Goal: Task Accomplishment & Management: Manage account settings

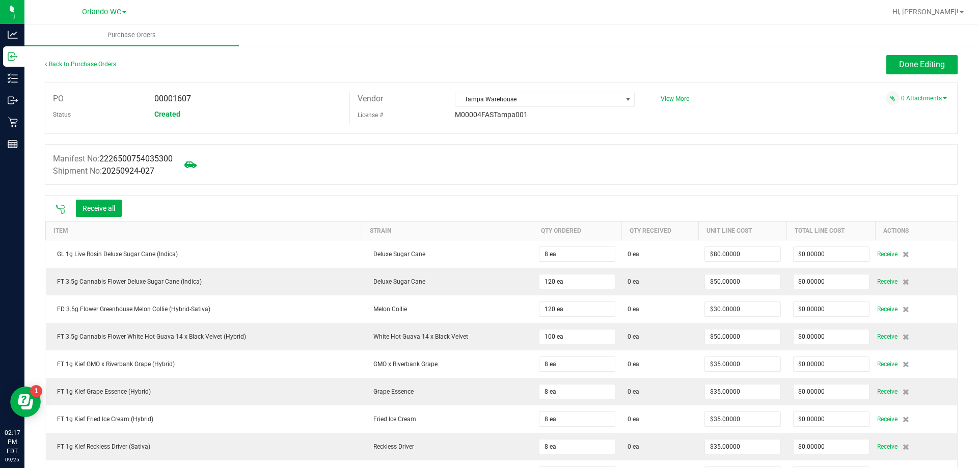
click at [58, 209] on icon at bounding box center [61, 209] width 10 height 10
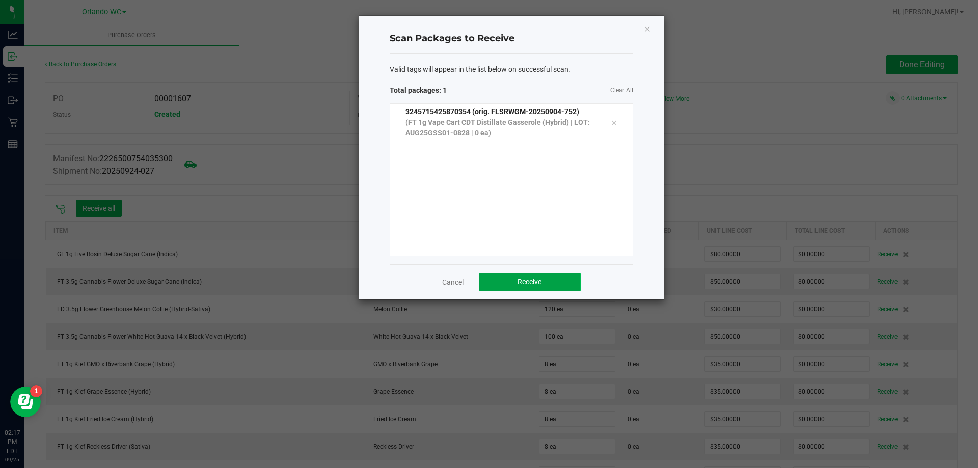
click at [534, 278] on span "Receive" at bounding box center [530, 282] width 24 height 8
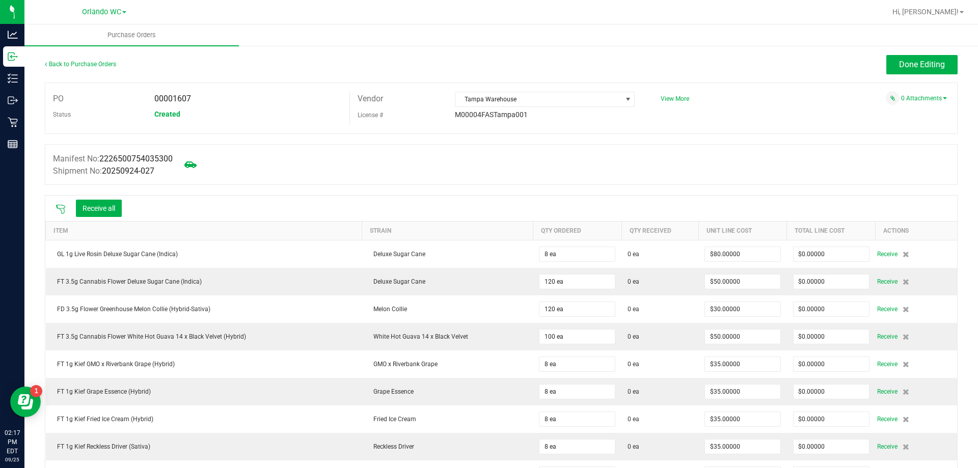
click at [60, 206] on icon at bounding box center [61, 209] width 10 height 10
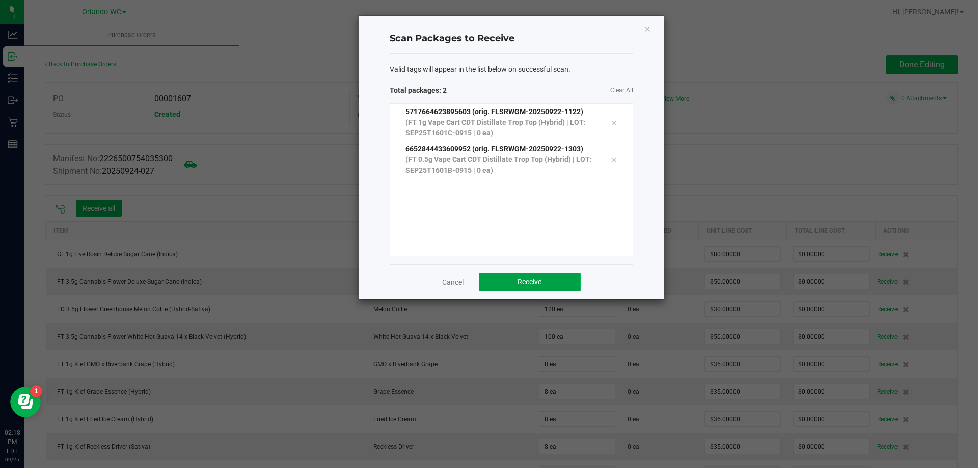
click at [507, 285] on button "Receive" at bounding box center [530, 282] width 102 height 18
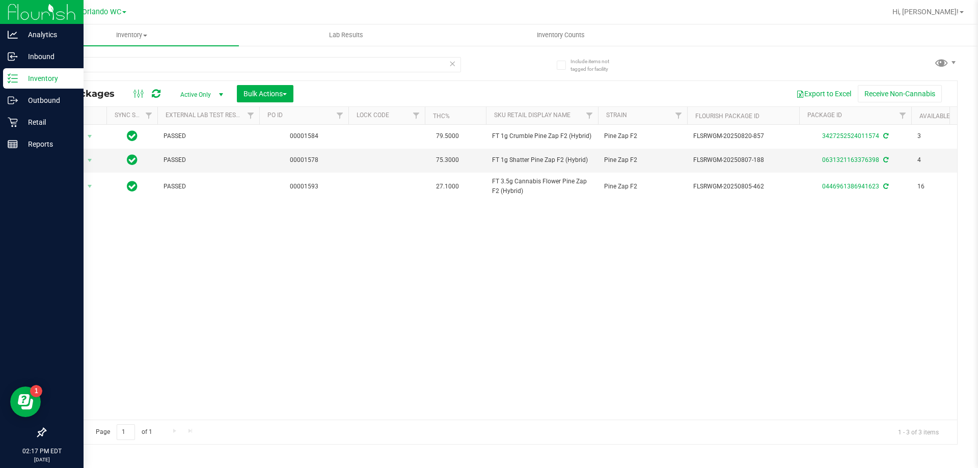
drag, startPoint x: 162, startPoint y: 67, endPoint x: 0, endPoint y: 6, distance: 173.0
click at [0, 6] on div "Analytics Inbound Inventory Outbound Retail Reports 02:17 PM EDT 09/25/2025 09/…" at bounding box center [489, 234] width 978 height 468
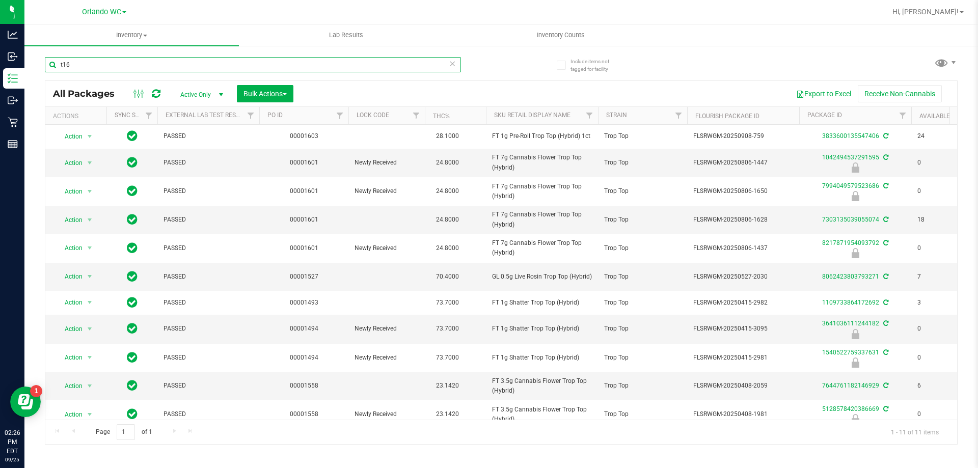
click at [93, 64] on input "t16" at bounding box center [253, 64] width 416 height 15
type input "t"
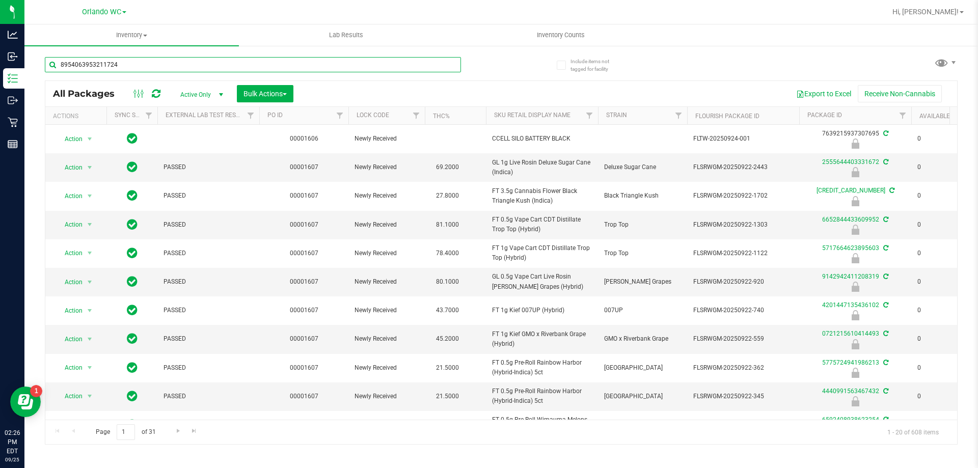
type input "8954063953211724"
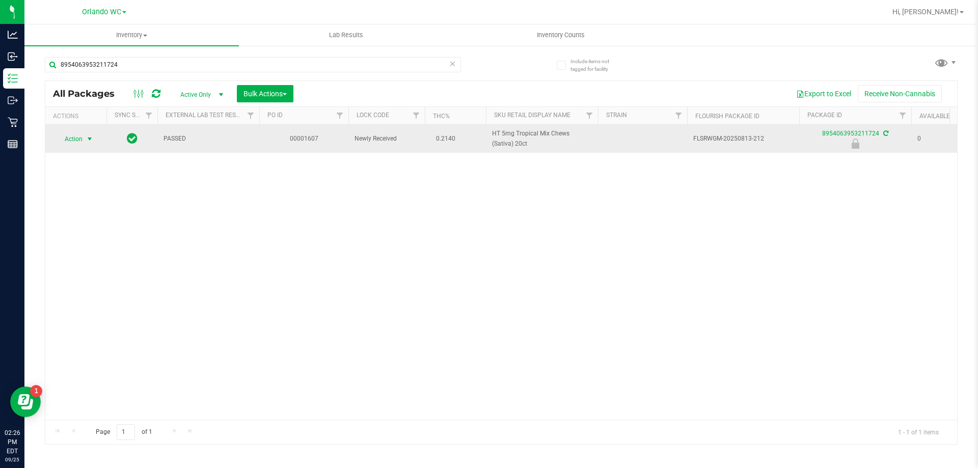
click at [89, 140] on span "select" at bounding box center [90, 139] width 8 height 8
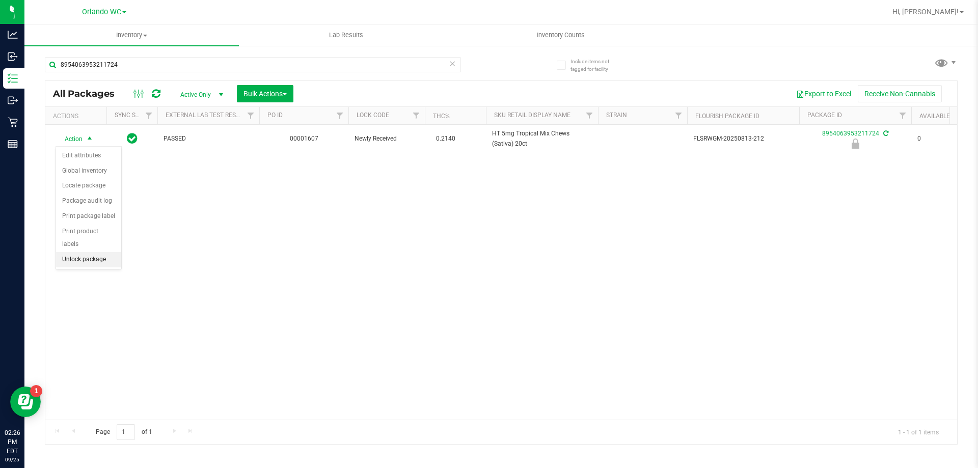
click at [74, 252] on li "Unlock package" at bounding box center [88, 259] width 65 height 15
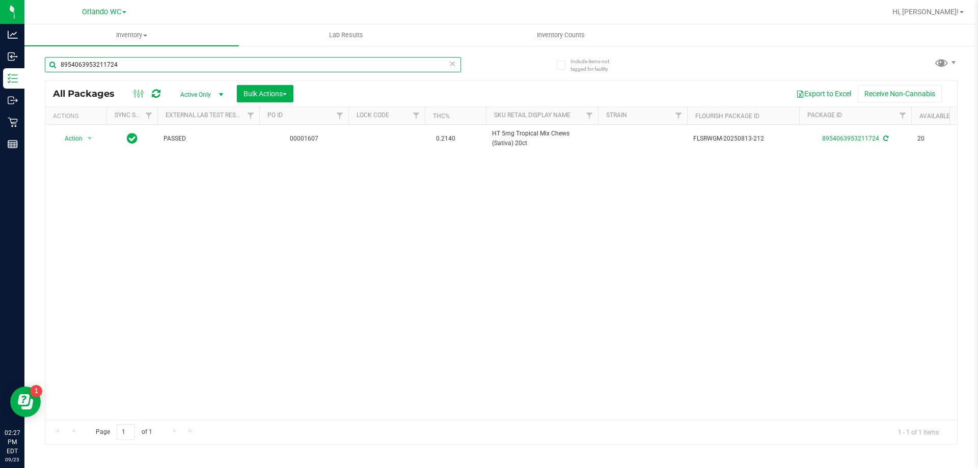
click at [407, 68] on input "8954063953211724" at bounding box center [253, 64] width 416 height 15
type input "8"
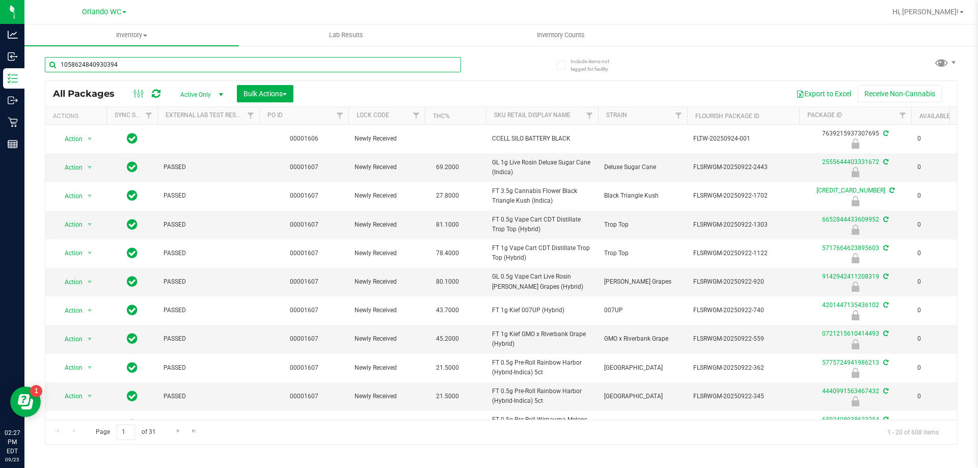
type input "1058624840930394"
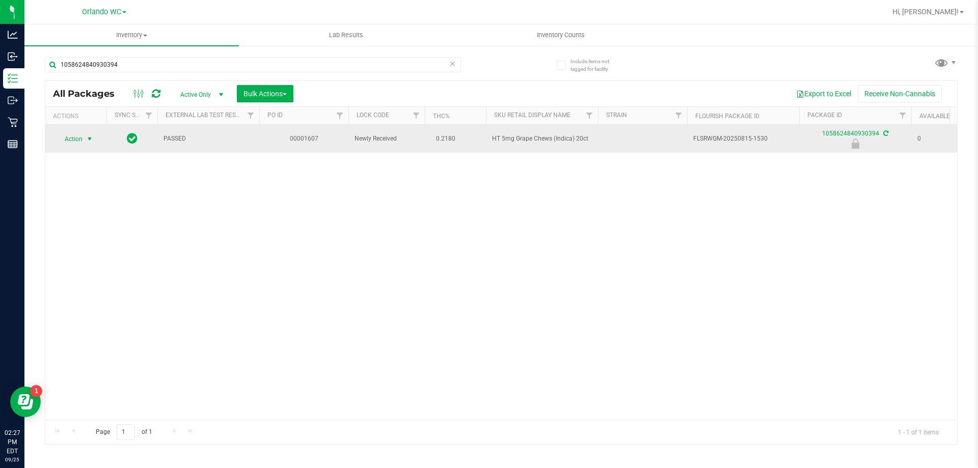
click at [86, 139] on span "select" at bounding box center [90, 139] width 8 height 8
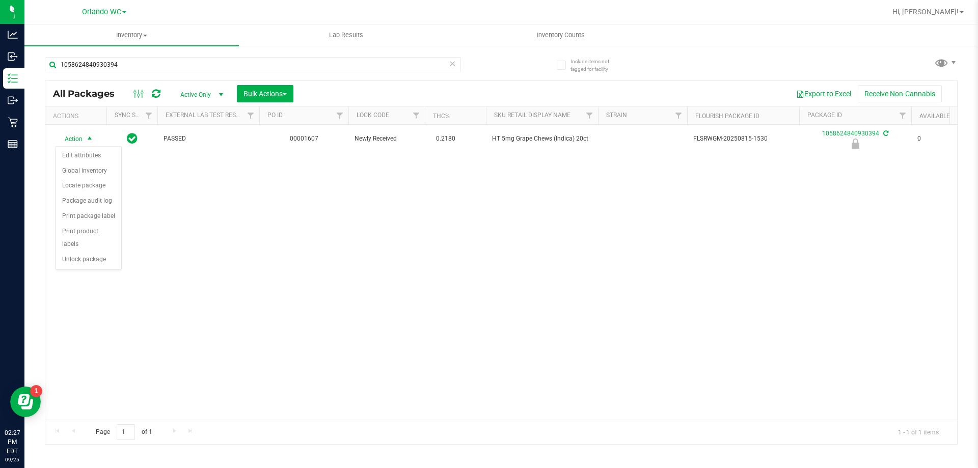
click at [87, 256] on div "Action Edit attributes Global inventory Locate package Package audit log Print …" at bounding box center [89, 208] width 66 height 124
click at [84, 252] on li "Unlock package" at bounding box center [88, 259] width 65 height 15
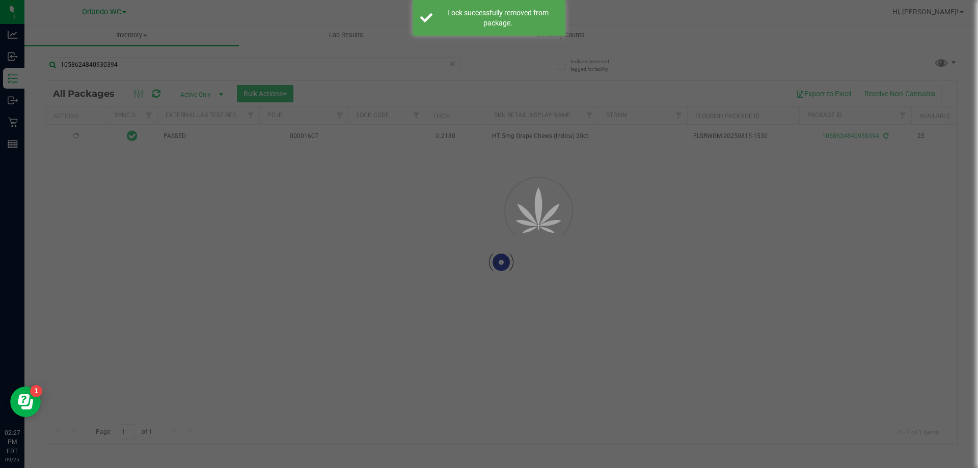
click at [160, 68] on div at bounding box center [489, 234] width 978 height 468
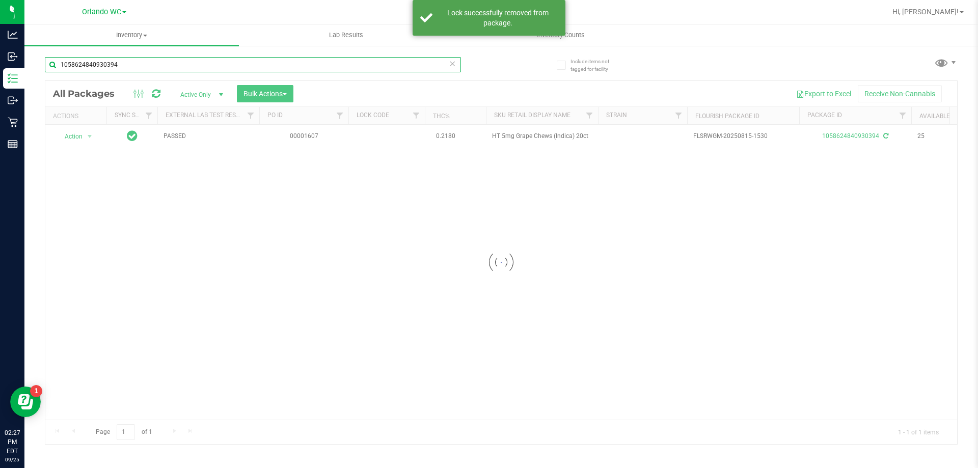
click at [283, 64] on input "1058624840930394" at bounding box center [253, 64] width 416 height 15
type input "1"
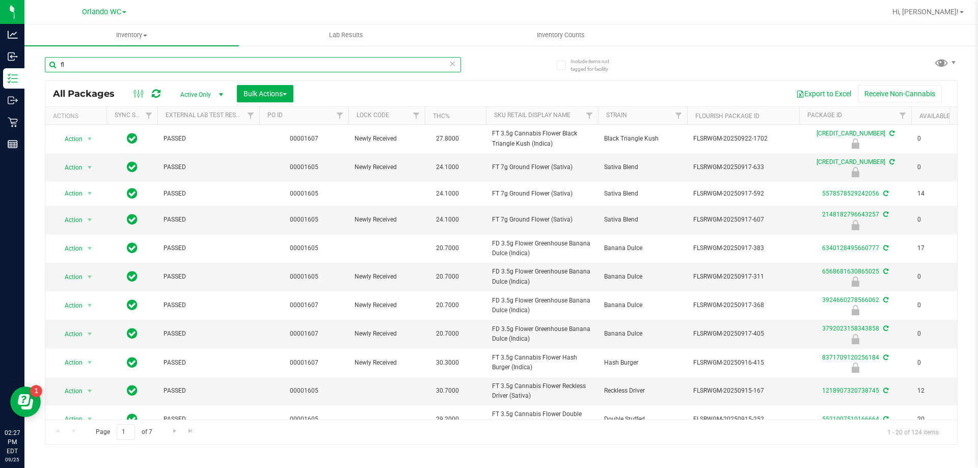
type input "f"
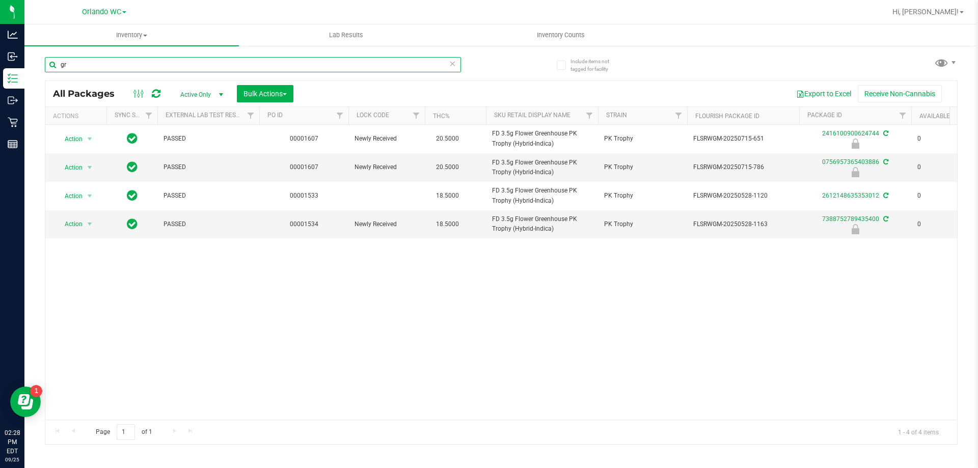
type input "g"
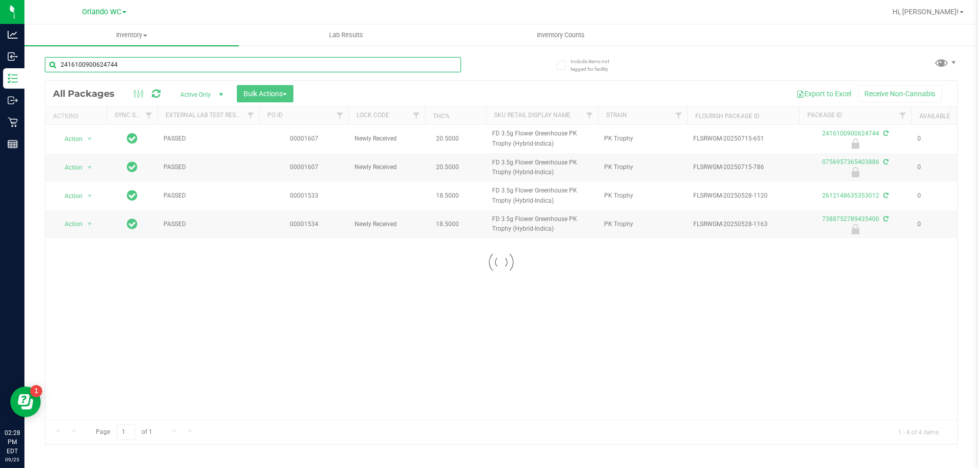
type input "2416100900624744"
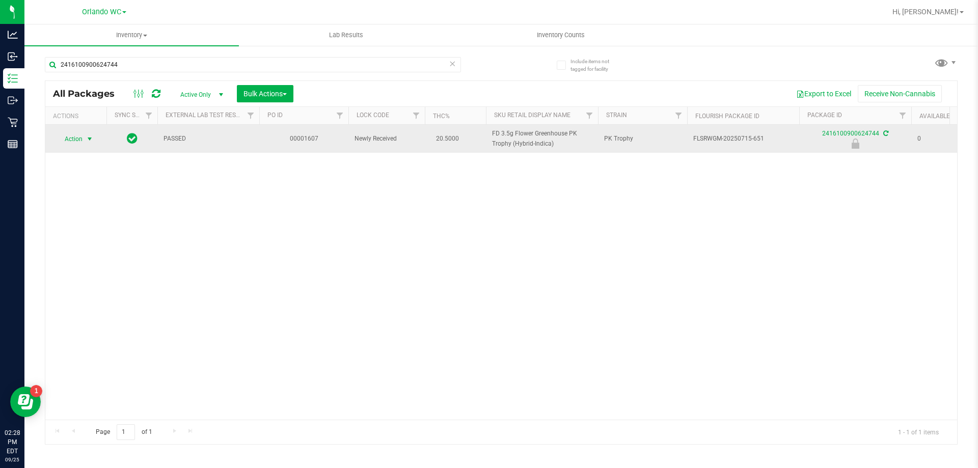
click at [90, 144] on span "select" at bounding box center [90, 139] width 13 height 14
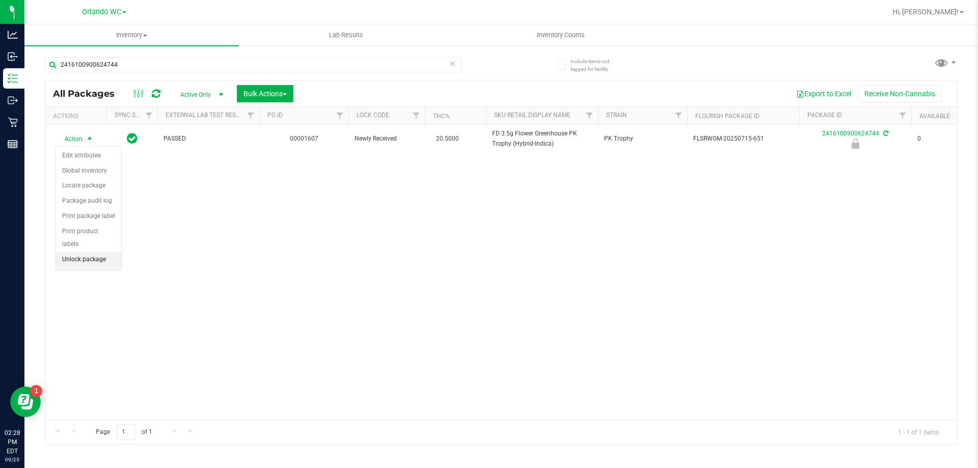
click at [80, 252] on li "Unlock package" at bounding box center [88, 259] width 65 height 15
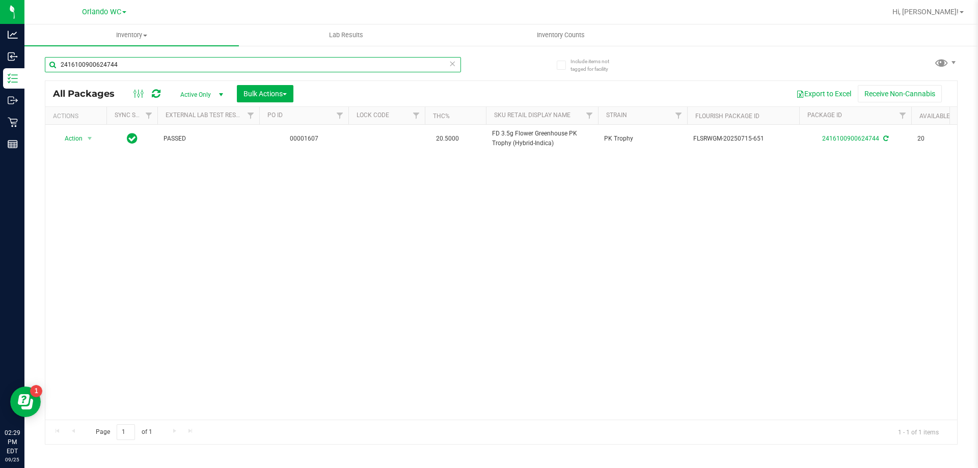
click at [273, 65] on input "2416100900624744" at bounding box center [253, 64] width 416 height 15
type input "6652844433609952"
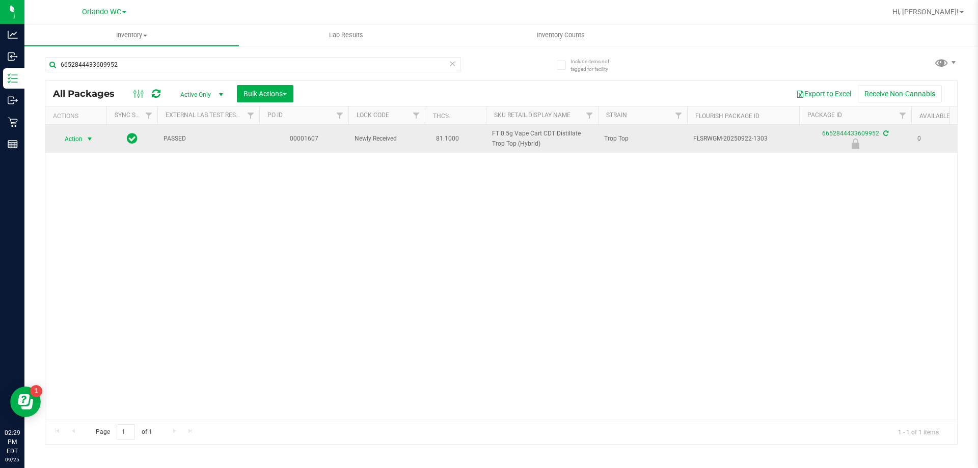
click at [64, 140] on span "Action" at bounding box center [70, 139] width 28 height 14
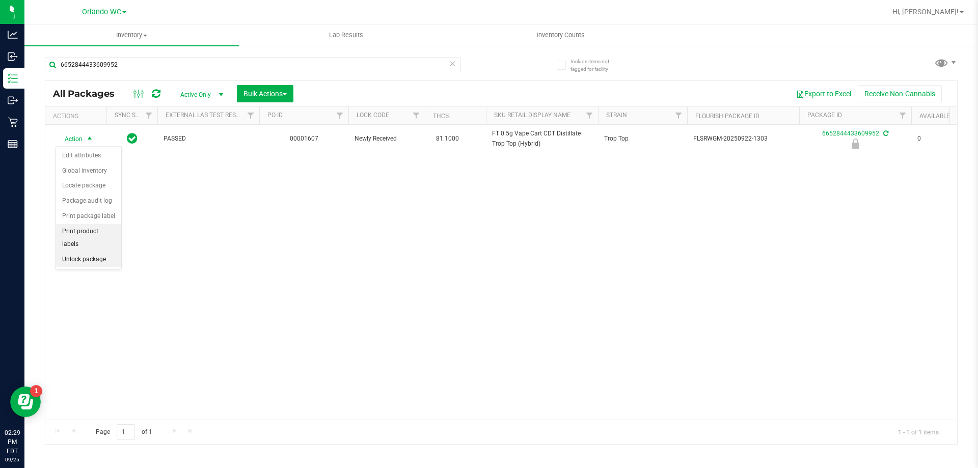
click at [99, 252] on li "Unlock package" at bounding box center [88, 259] width 65 height 15
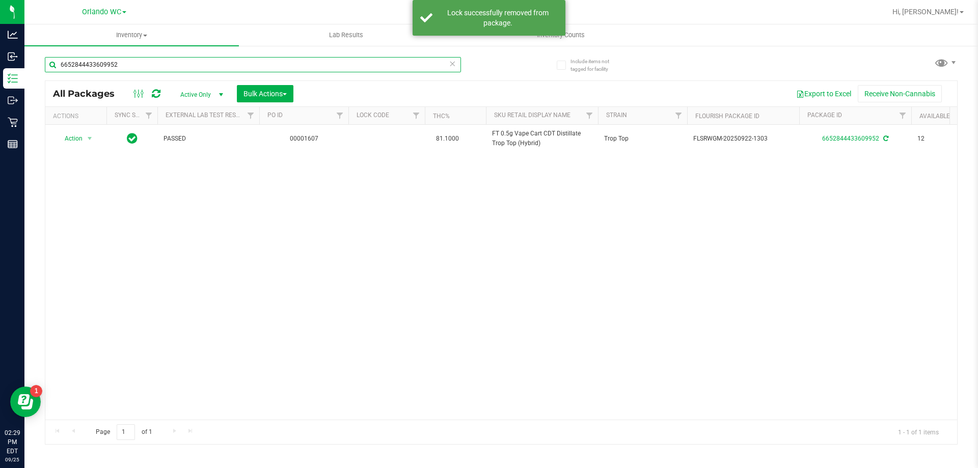
click at [156, 64] on input "6652844433609952" at bounding box center [253, 64] width 416 height 15
type input "3245715425870354"
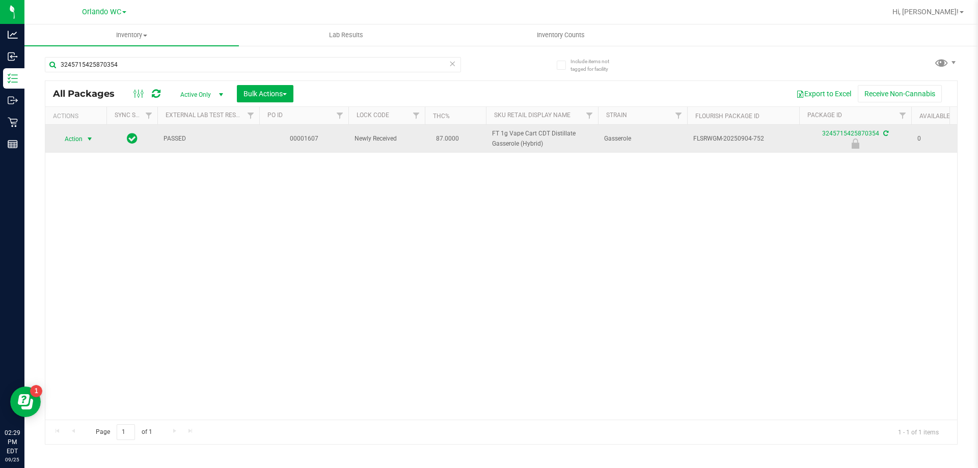
click at [76, 144] on span "Action" at bounding box center [70, 139] width 28 height 14
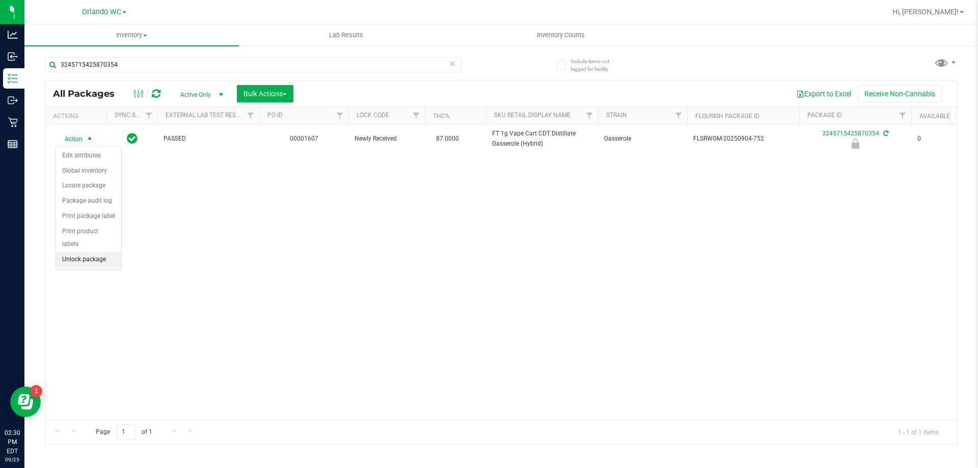
click at [96, 252] on li "Unlock package" at bounding box center [88, 259] width 65 height 15
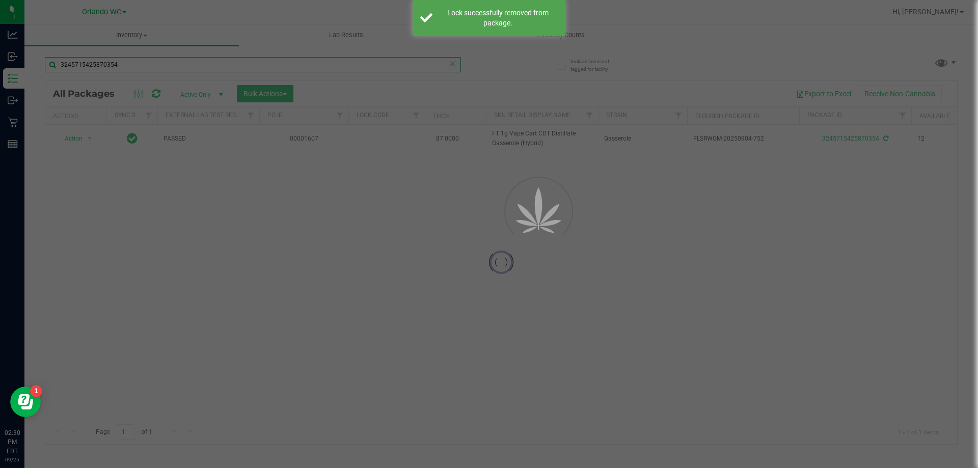
click at [162, 66] on input "3245715425870354" at bounding box center [253, 64] width 416 height 15
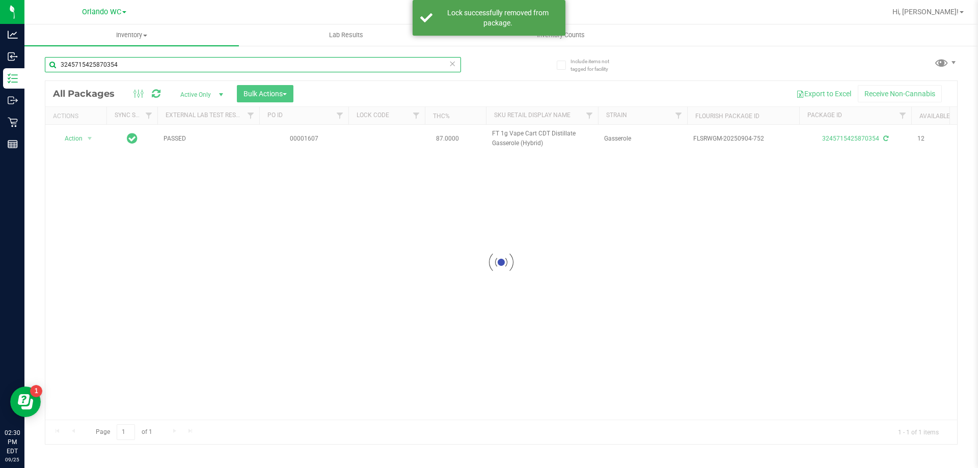
click at [162, 66] on input "3245715425870354" at bounding box center [253, 64] width 416 height 15
type input "5717664623895603"
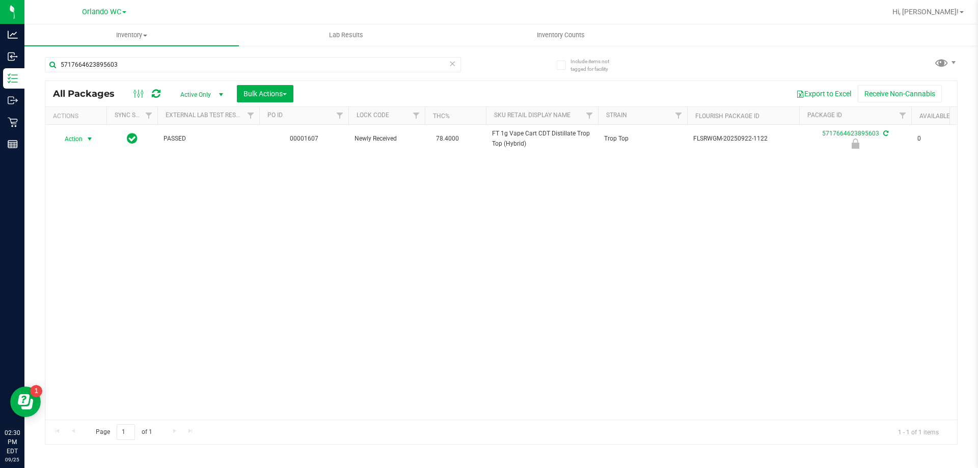
click at [74, 140] on span "Action" at bounding box center [70, 139] width 28 height 14
click at [104, 252] on li "Unlock package" at bounding box center [88, 259] width 65 height 15
click at [257, 267] on div "Action Action Adjust qty Create package Edit attributes Global inventory Locate…" at bounding box center [501, 272] width 912 height 295
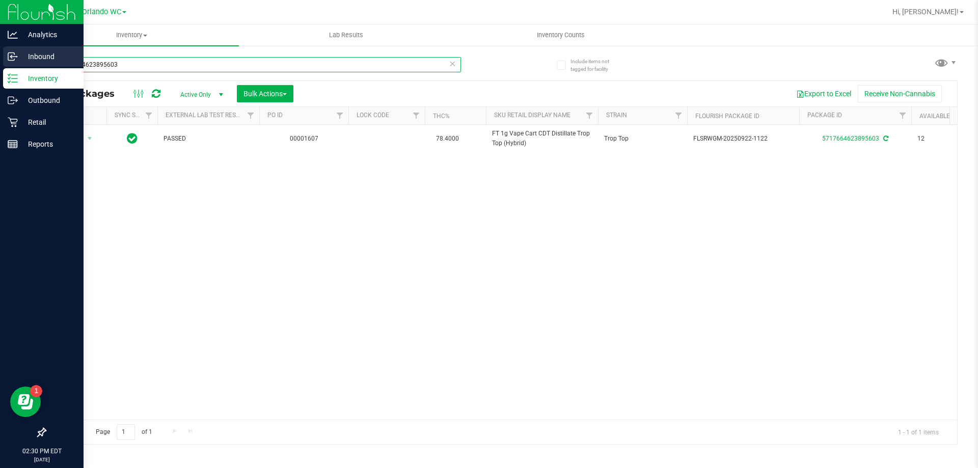
drag, startPoint x: 126, startPoint y: 66, endPoint x: 0, endPoint y: 62, distance: 125.9
click at [0, 62] on div "Analytics Inbound Inventory Outbound Retail Reports 02:30 PM EDT 09/25/2025 09/…" at bounding box center [489, 234] width 978 height 468
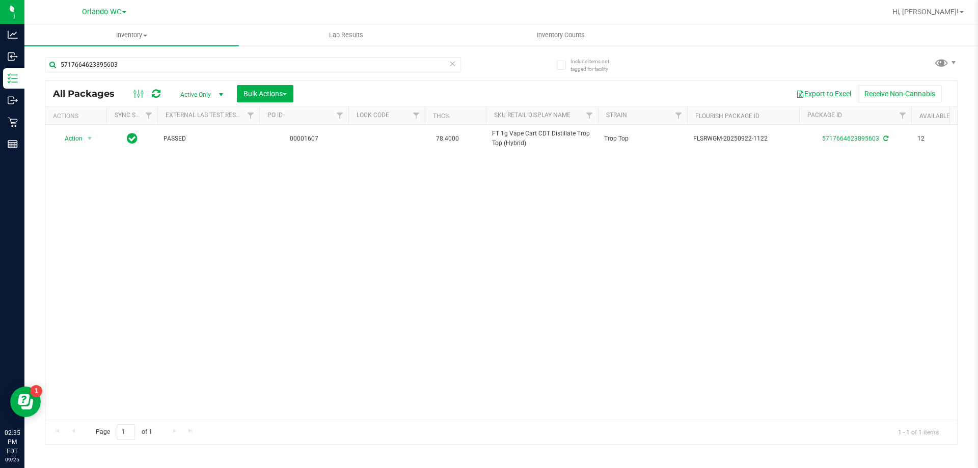
click at [351, 289] on div "Action Action Adjust qty Create package Edit attributes Global inventory Locate…" at bounding box center [501, 272] width 912 height 295
click at [154, 69] on input "5717664623895603" at bounding box center [253, 64] width 416 height 15
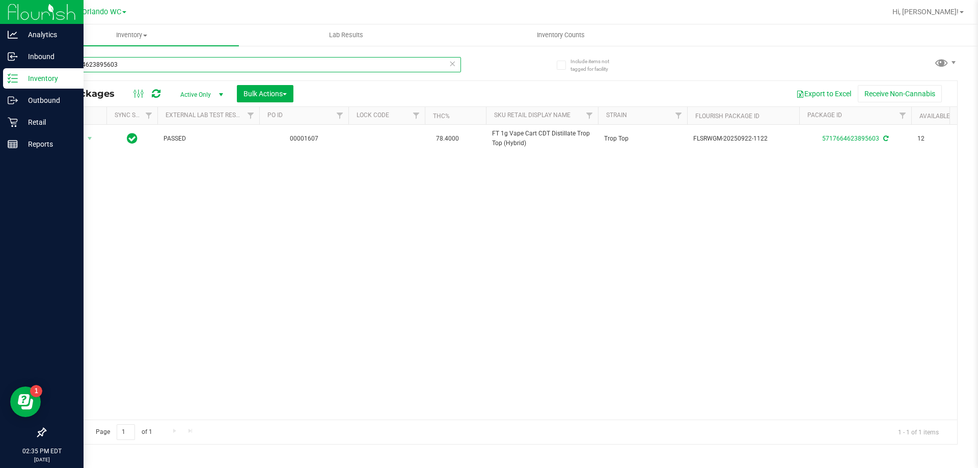
click at [0, 80] on div "Analytics Inbound Inventory Outbound Retail Reports 02:35 PM EDT 09/25/2025 09/…" at bounding box center [489, 234] width 978 height 468
type input "S"
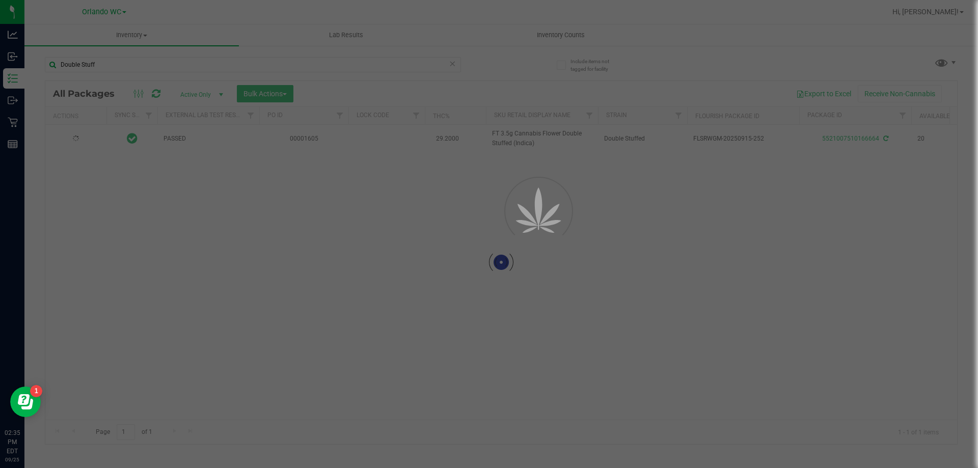
click at [296, 296] on div at bounding box center [489, 234] width 978 height 468
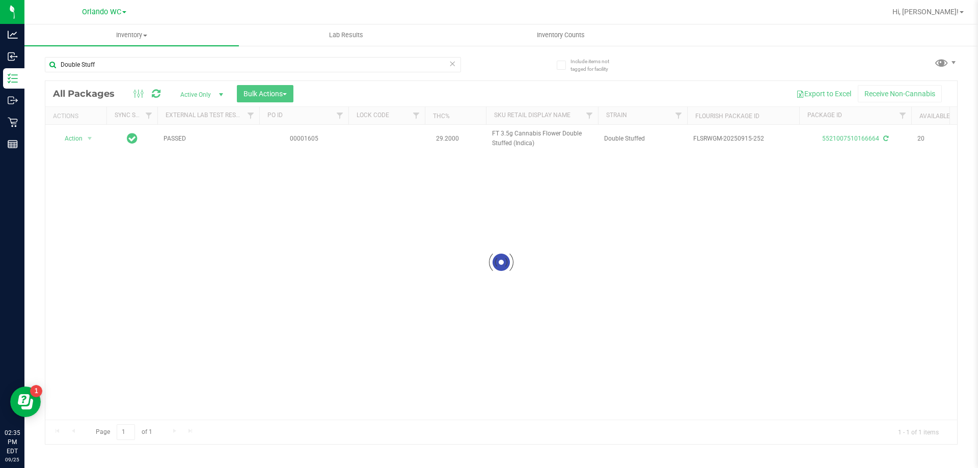
drag, startPoint x: 305, startPoint y: 278, endPoint x: 318, endPoint y: 281, distance: 13.5
click at [306, 278] on div at bounding box center [501, 262] width 912 height 363
click at [418, 386] on div "Action Action Adjust qty Create package Edit attributes Global inventory Locate…" at bounding box center [501, 272] width 912 height 295
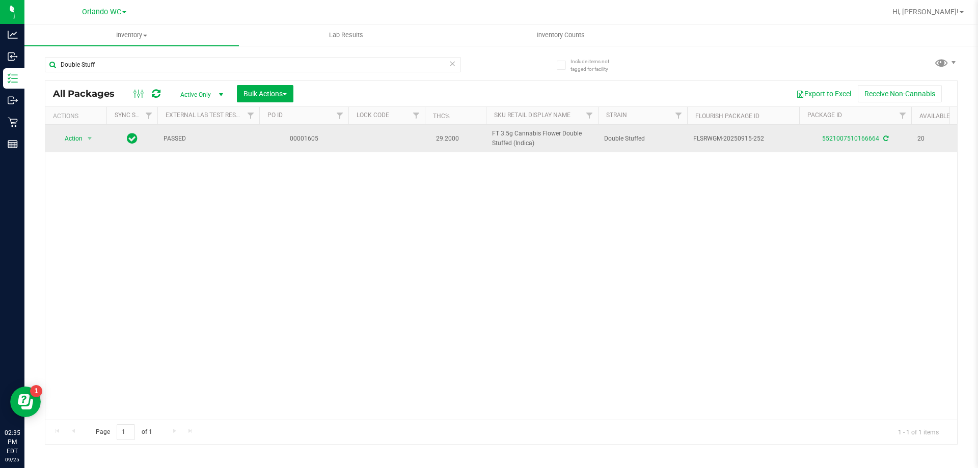
click at [325, 147] on td "00001605" at bounding box center [303, 139] width 89 height 28
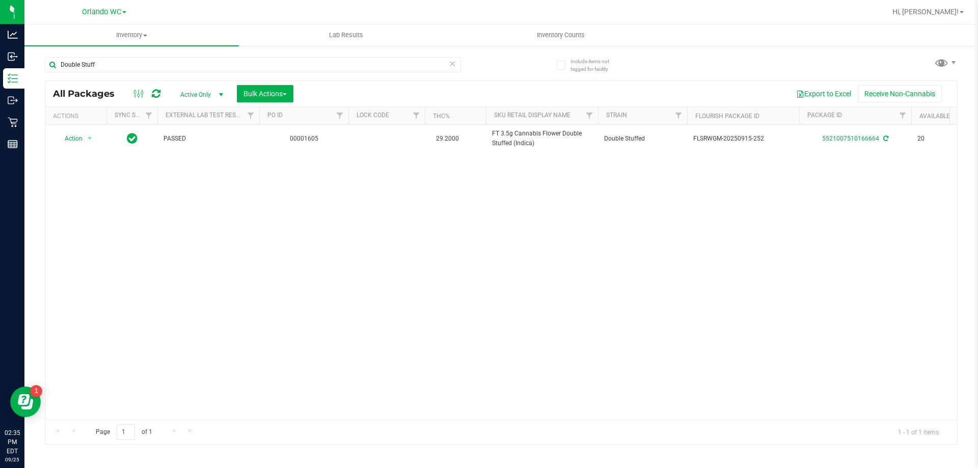
click at [568, 264] on div "Action Action Adjust qty Create package Edit attributes Global inventory Locate…" at bounding box center [501, 272] width 912 height 295
drag, startPoint x: 549, startPoint y: 422, endPoint x: 565, endPoint y: 408, distance: 21.7
click at [551, 416] on div "All Packages Active Only Active Only Lab Samples Locked All External Internal B…" at bounding box center [501, 262] width 913 height 364
click at [567, 407] on div "Action Action Adjust qty Create package Edit attributes Global inventory Locate…" at bounding box center [501, 272] width 912 height 295
click at [344, 237] on div "Action Action Adjust qty Create package Edit attributes Global inventory Locate…" at bounding box center [501, 272] width 912 height 295
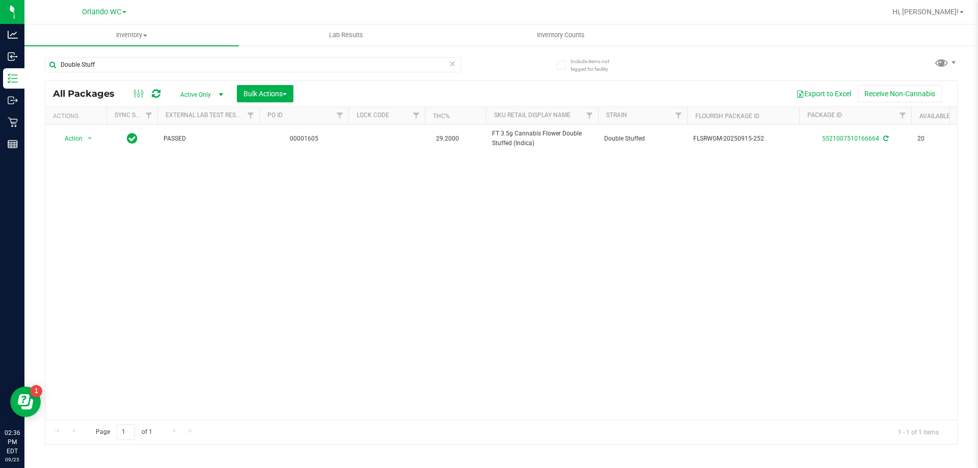
drag, startPoint x: 278, startPoint y: 209, endPoint x: 306, endPoint y: 276, distance: 72.6
click at [282, 207] on div "Action Action Adjust qty Create package Edit attributes Global inventory Locate…" at bounding box center [501, 272] width 912 height 295
click at [317, 281] on div "Action Action Adjust qty Create package Edit attributes Global inventory Locate…" at bounding box center [501, 272] width 912 height 295
click at [126, 62] on input "Double Stuff" at bounding box center [253, 64] width 416 height 15
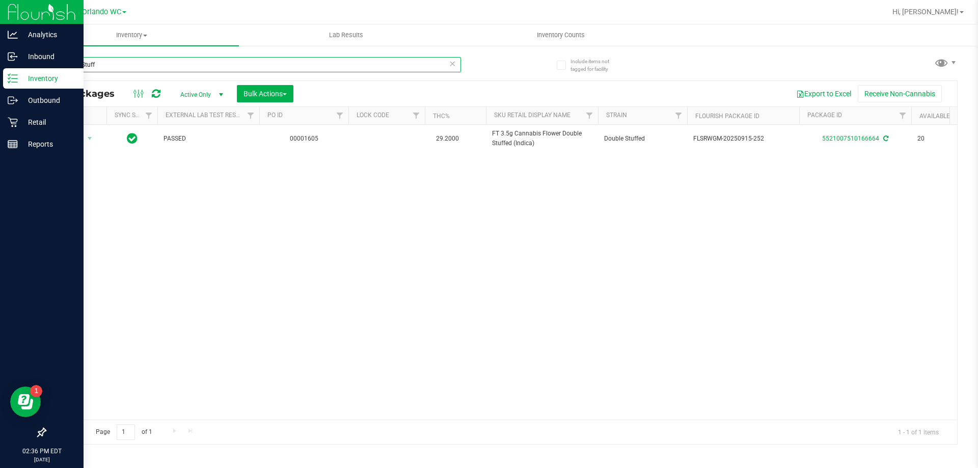
drag, startPoint x: 126, startPoint y: 68, endPoint x: 0, endPoint y: 68, distance: 125.8
click at [0, 68] on div "Analytics Inbound Inventory Outbound Retail Reports 02:36 PM EDT 09/25/2025 09/…" at bounding box center [489, 234] width 978 height 468
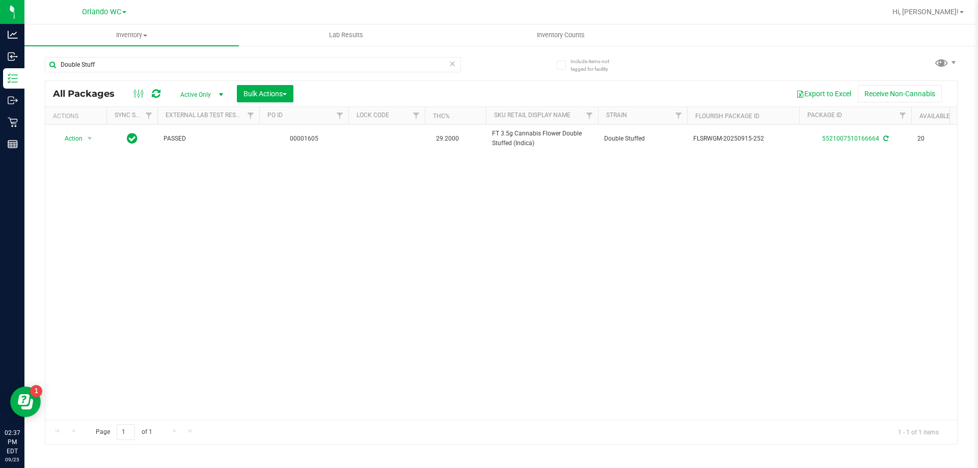
click at [697, 430] on div "Page 1 of 1 1 - 1 of 1 items" at bounding box center [501, 432] width 912 height 24
click at [765, 314] on div "Action Action Adjust qty Create package Edit attributes Global inventory Locate…" at bounding box center [501, 272] width 912 height 295
drag, startPoint x: 577, startPoint y: 336, endPoint x: 535, endPoint y: 313, distance: 47.2
click at [570, 323] on div "Action Action Adjust qty Create package Edit attributes Global inventory Locate…" at bounding box center [501, 272] width 912 height 295
click at [152, 61] on input "Double Stuff" at bounding box center [253, 64] width 416 height 15
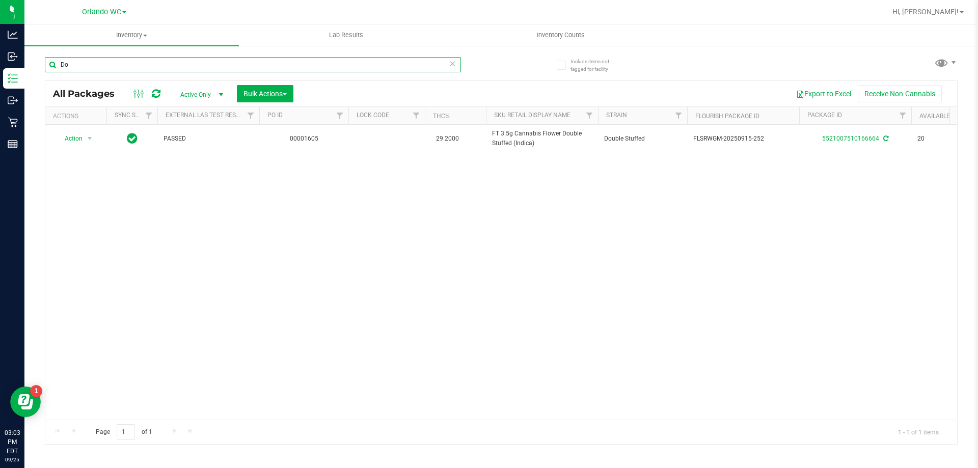
type input "D"
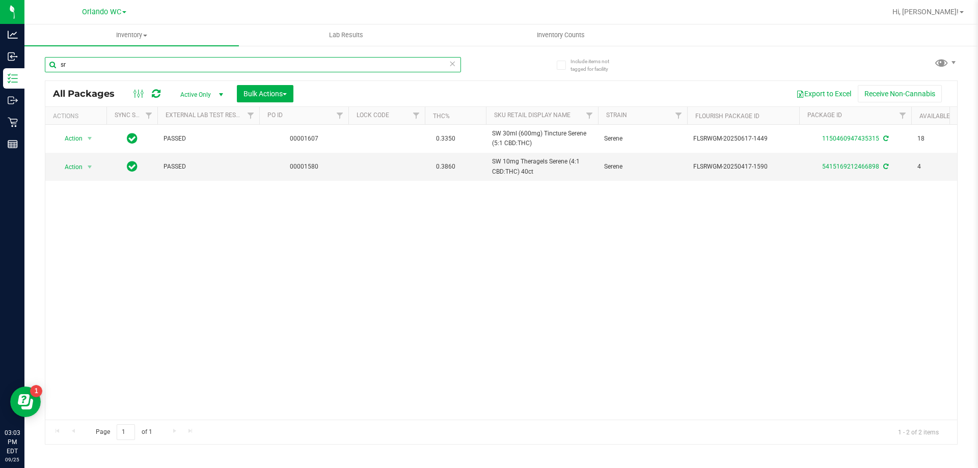
type input "s"
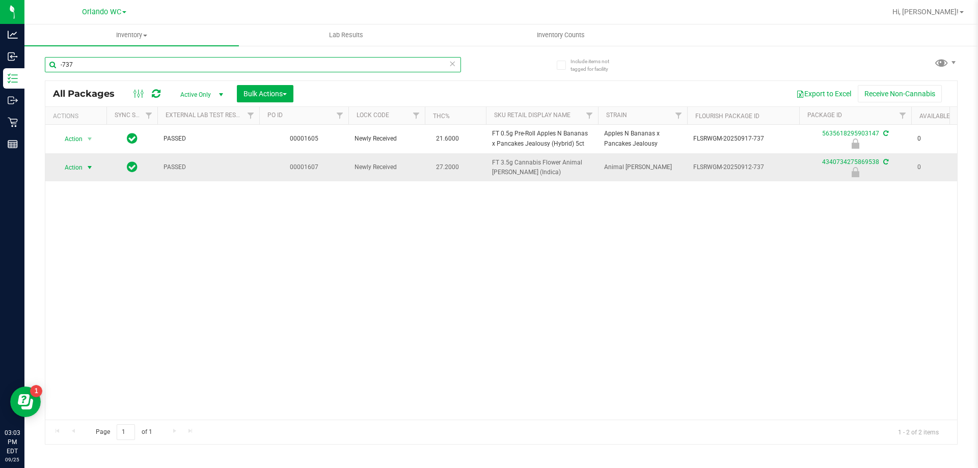
type input "-737"
click at [89, 170] on span "select" at bounding box center [90, 168] width 8 height 8
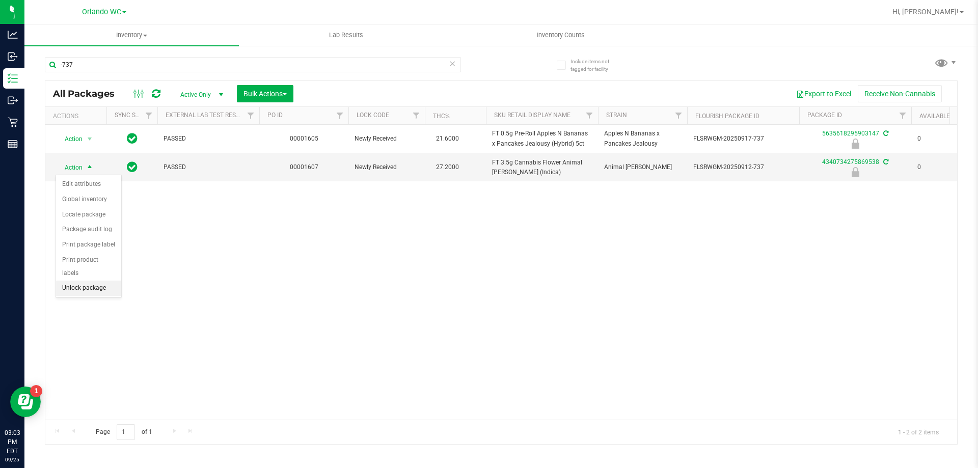
click at [106, 281] on li "Unlock package" at bounding box center [88, 288] width 65 height 15
click at [82, 234] on div "Action Action Edit attributes Global inventory Locate package Package audit log…" at bounding box center [501, 272] width 912 height 295
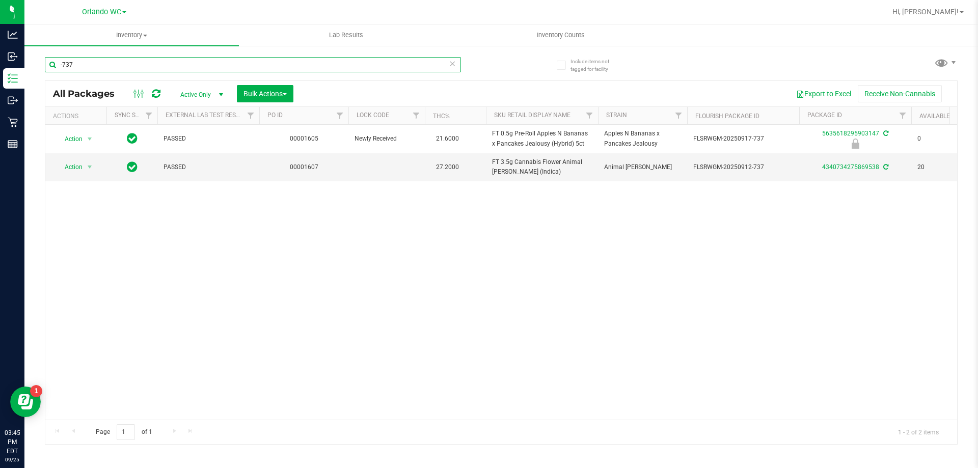
click at [157, 71] on input "-737" at bounding box center [253, 64] width 416 height 15
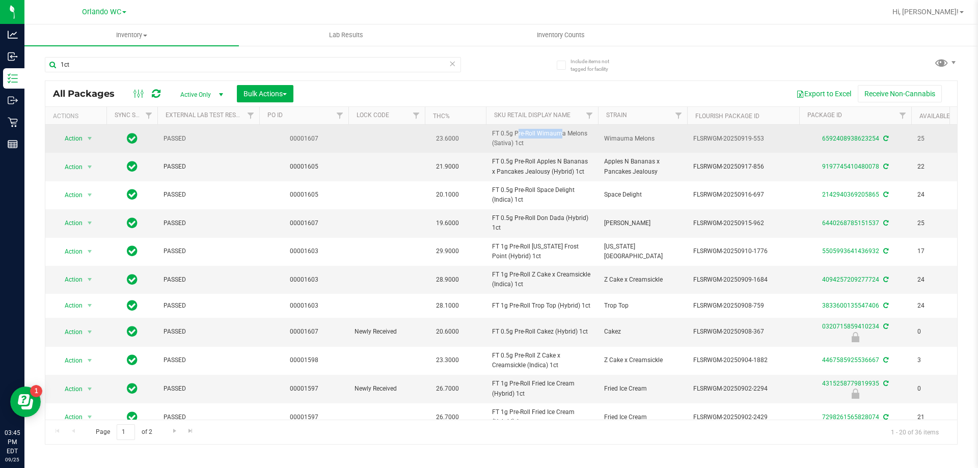
drag, startPoint x: 491, startPoint y: 132, endPoint x: 532, endPoint y: 137, distance: 42.0
click at [532, 137] on td "FT 0.5g Pre-Roll Wimauma Melons (Sativa) 1ct" at bounding box center [542, 139] width 112 height 28
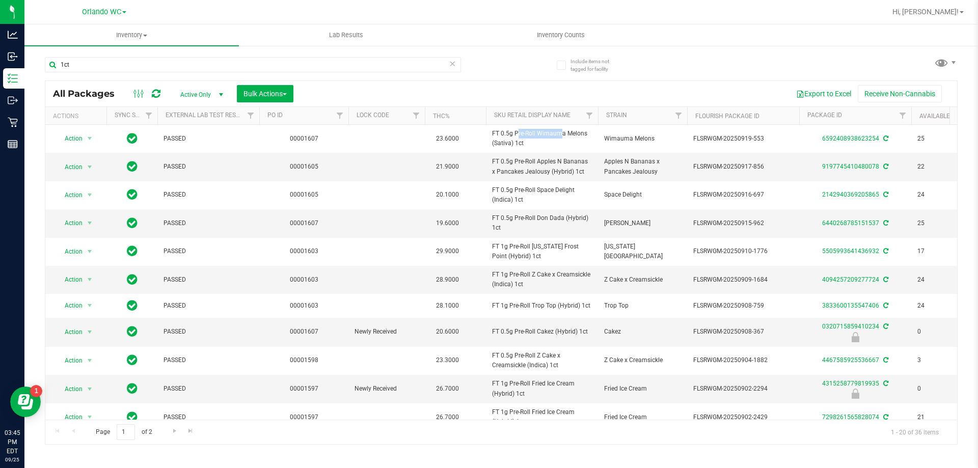
copy span "FT 0.5g Pre-Ro"
click at [282, 66] on input "1ct" at bounding box center [253, 64] width 416 height 15
paste input "FT 0.5g Pre-Ro"
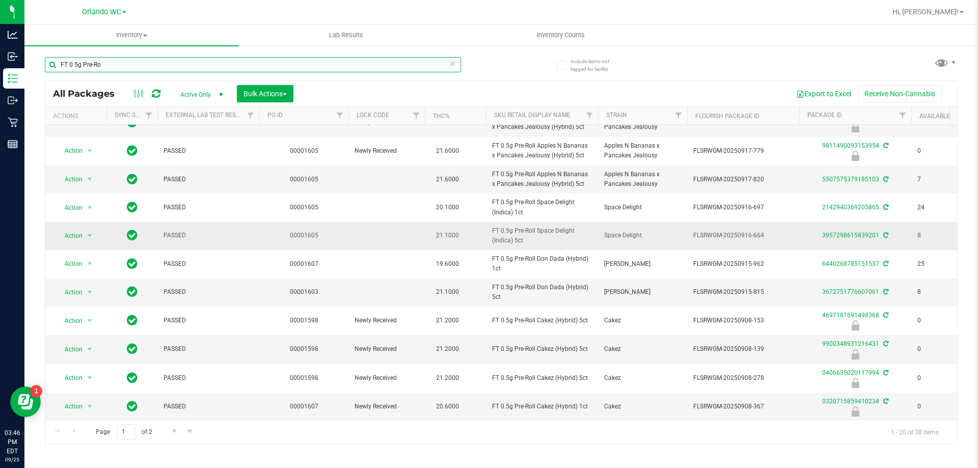
scroll to position [281, 0]
type input "FT 0.5g Pre-Ro"
click at [177, 425] on link "Go to the next page" at bounding box center [174, 431] width 15 height 14
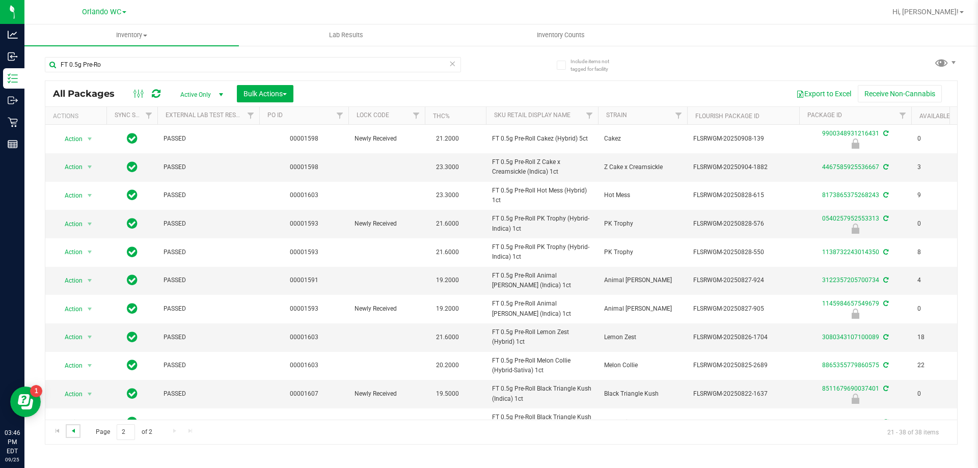
click at [70, 429] on span "Go to the previous page" at bounding box center [73, 431] width 8 height 8
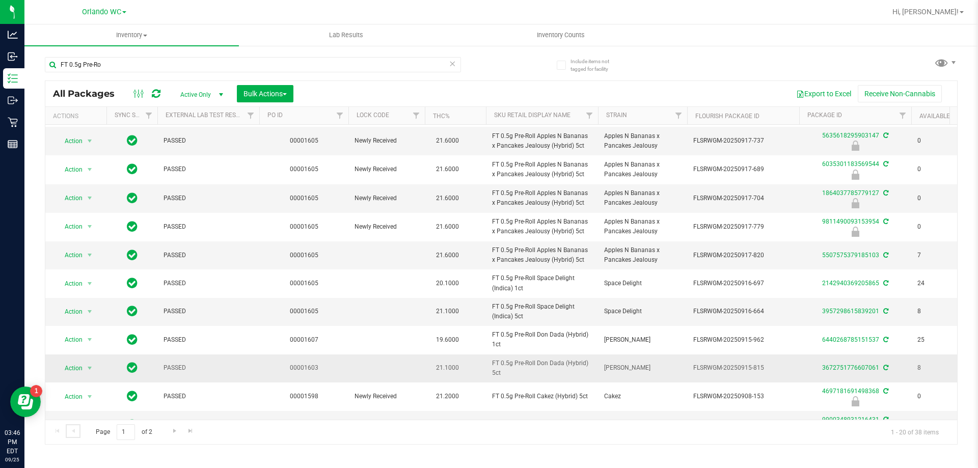
scroll to position [281, 0]
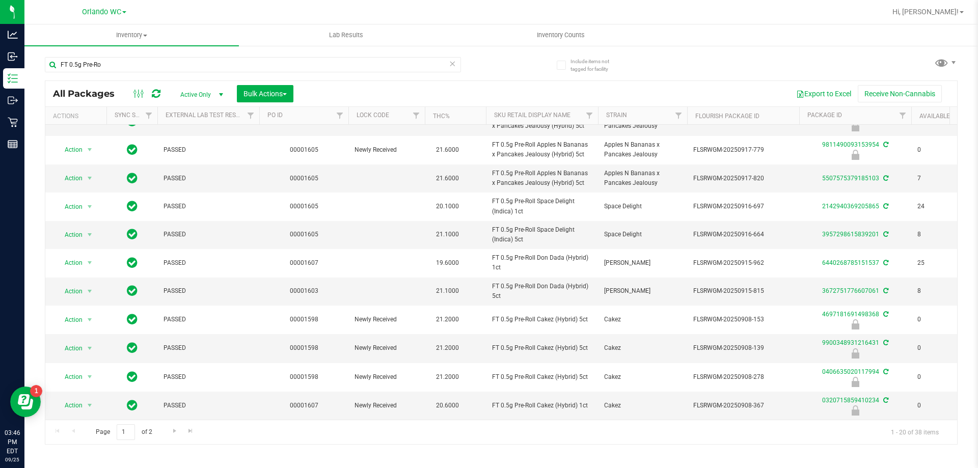
click at [573, 115] on th "Sku Retail Display Name" at bounding box center [542, 116] width 112 height 18
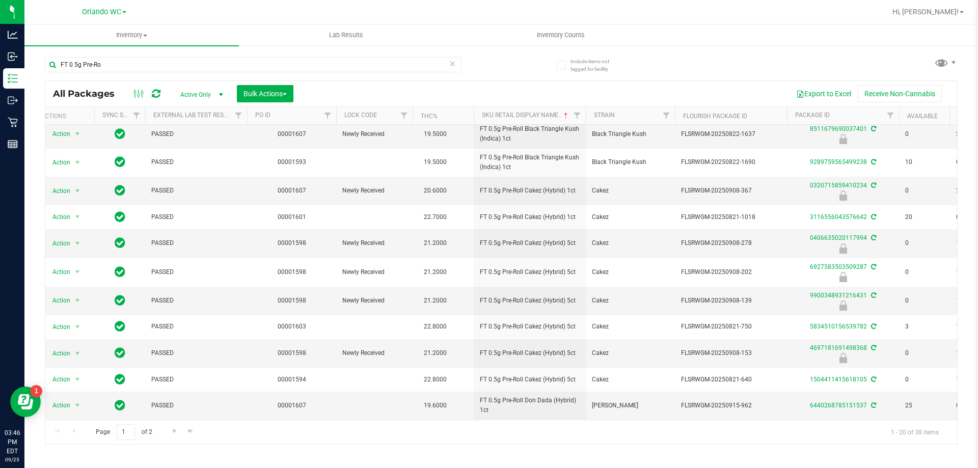
scroll to position [0, 0]
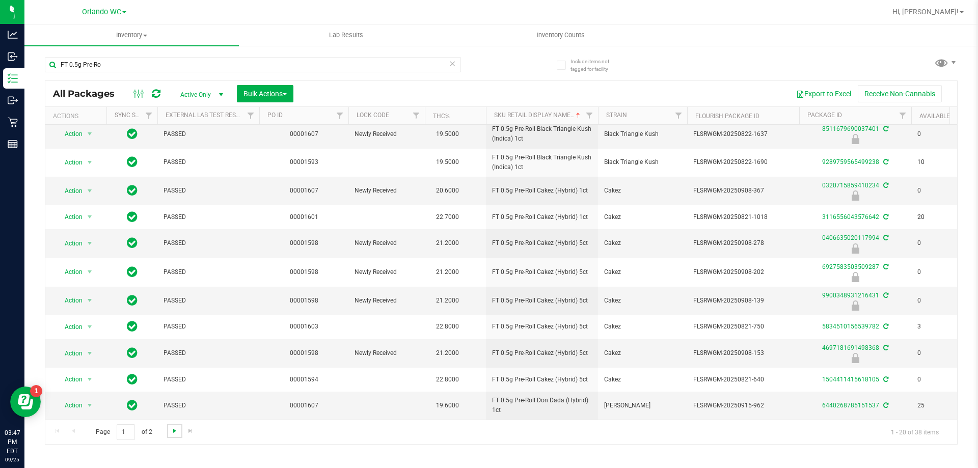
click at [177, 429] on span "Go to the next page" at bounding box center [175, 431] width 8 height 8
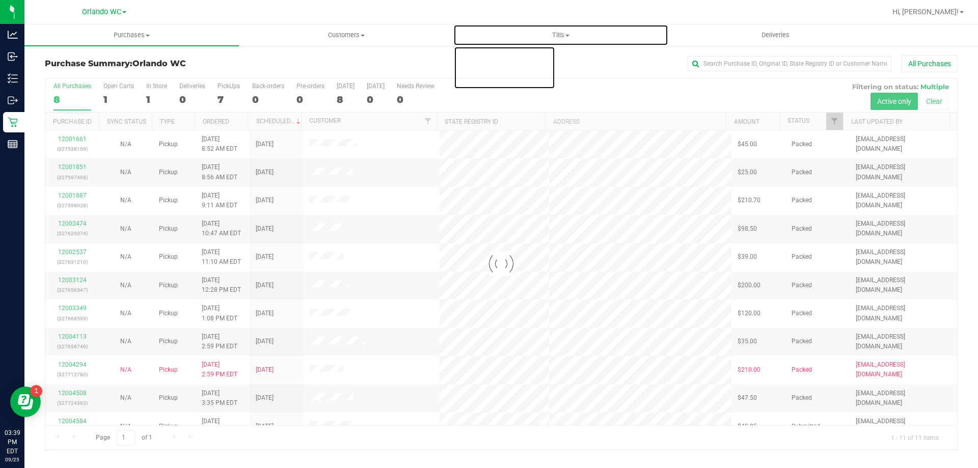
click at [561, 32] on span "Tills" at bounding box center [560, 35] width 213 height 9
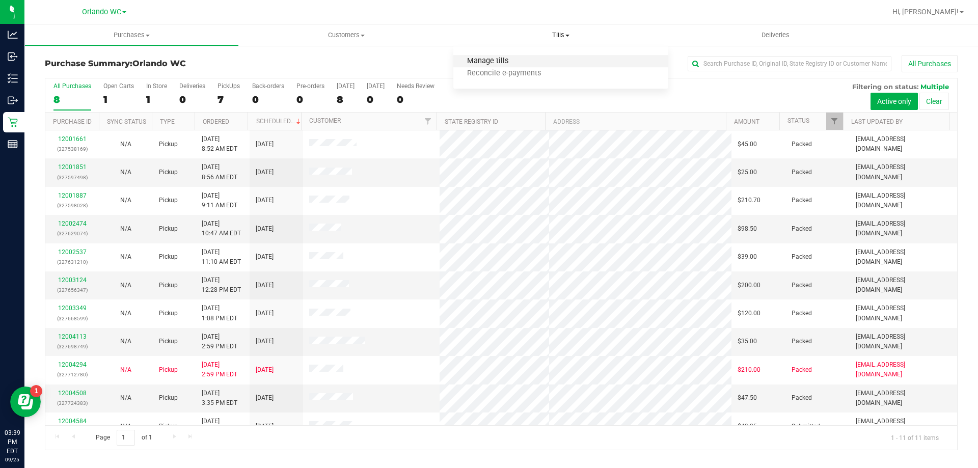
click at [508, 61] on span "Manage tills" at bounding box center [487, 61] width 69 height 9
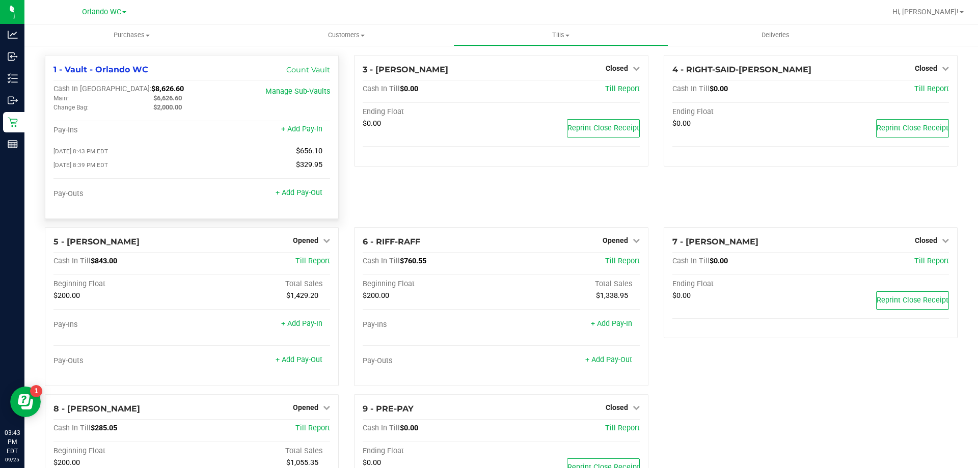
click at [282, 200] on div "Pay-Outs + Add Pay-Out" at bounding box center [191, 197] width 277 height 14
click at [286, 194] on link "+ Add Pay-Out" at bounding box center [299, 192] width 47 height 9
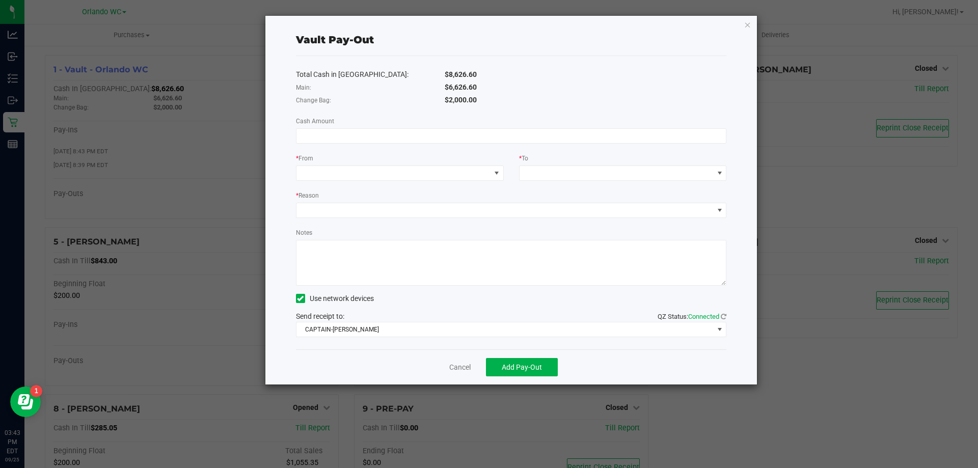
click at [452, 127] on div "Total Cash in Vault: $8,626.60 Main: $6,626.60 Change Bag: $2,000.00 Cash Amoun…" at bounding box center [511, 202] width 431 height 293
click at [454, 139] on input at bounding box center [511, 136] width 430 height 14
type input "$6,626.60"
click at [463, 165] on div "* From" at bounding box center [400, 159] width 208 height 13
drag, startPoint x: 463, startPoint y: 166, endPoint x: 459, endPoint y: 175, distance: 9.8
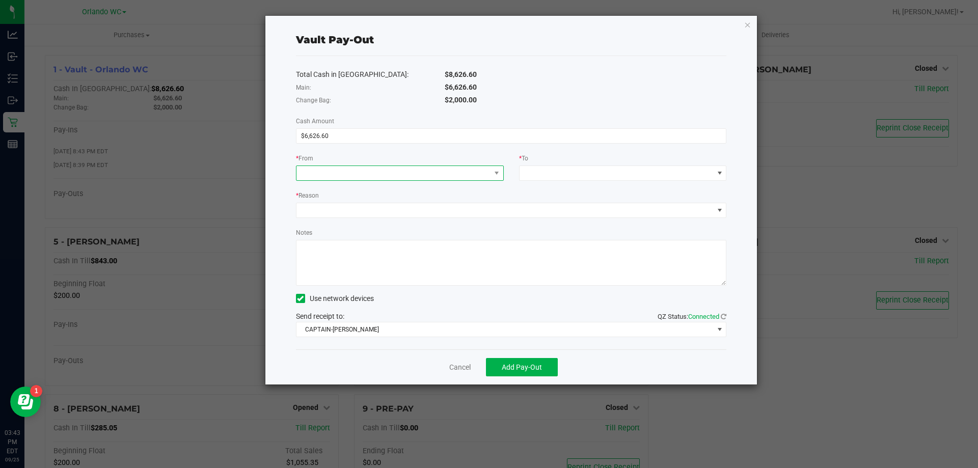
click at [463, 167] on span at bounding box center [393, 173] width 194 height 14
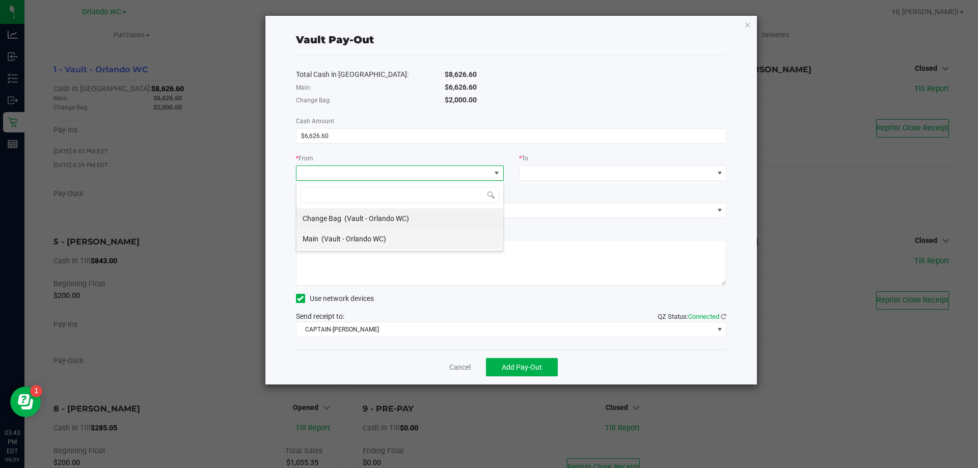
click at [405, 239] on li "Main (Vault - Orlando WC)" at bounding box center [399, 239] width 207 height 20
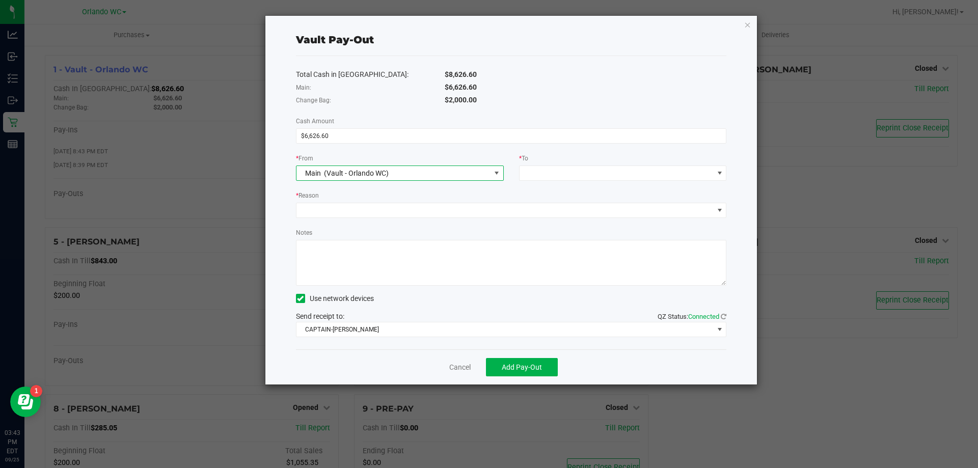
click at [639, 181] on div "Total Cash in Vault: $8,626.60 Main: $6,626.60 Change Bag: $2,000.00 Cash Amoun…" at bounding box center [511, 202] width 431 height 293
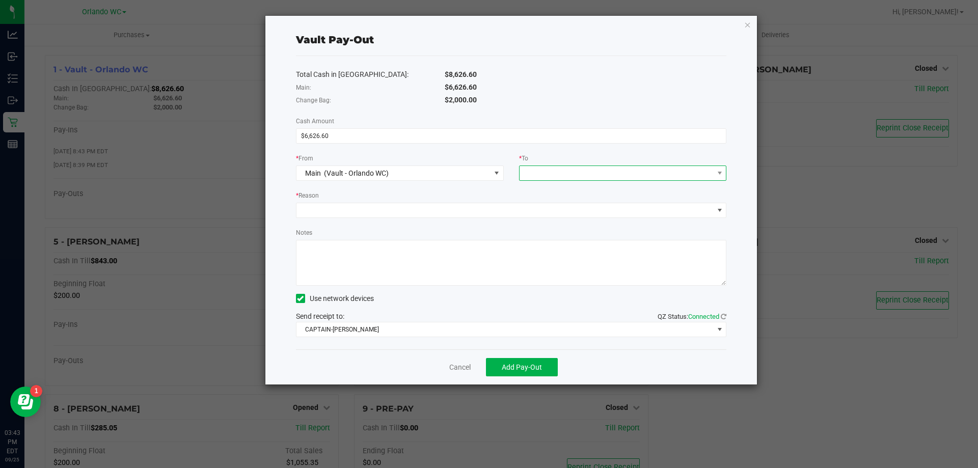
click at [633, 174] on span at bounding box center [617, 173] width 194 height 14
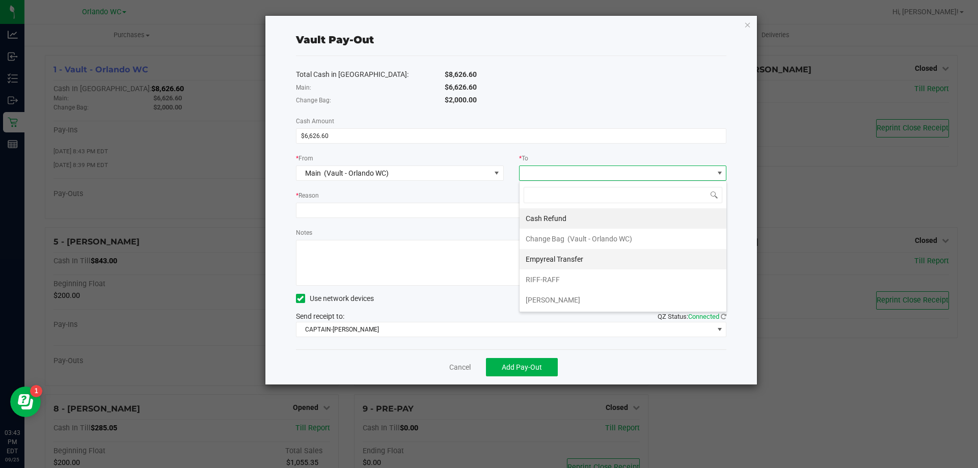
click at [563, 263] on div "Empyreal Transfer" at bounding box center [555, 259] width 59 height 18
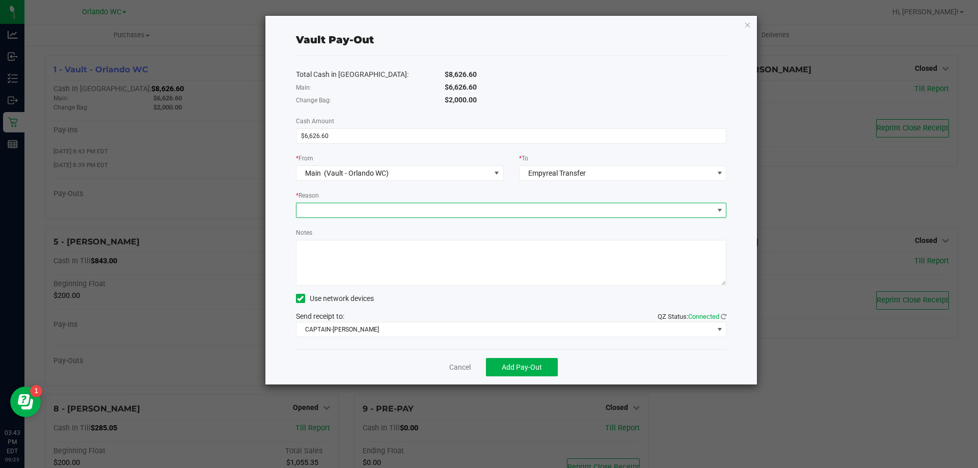
click at [549, 207] on span at bounding box center [504, 210] width 417 height 14
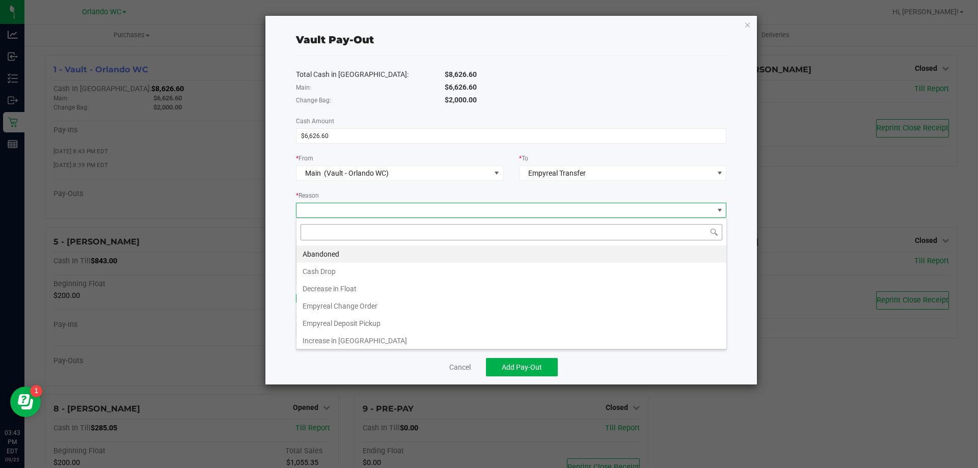
scroll to position [15, 430]
click at [337, 319] on li "Empyreal Deposit Pickup" at bounding box center [511, 323] width 430 height 17
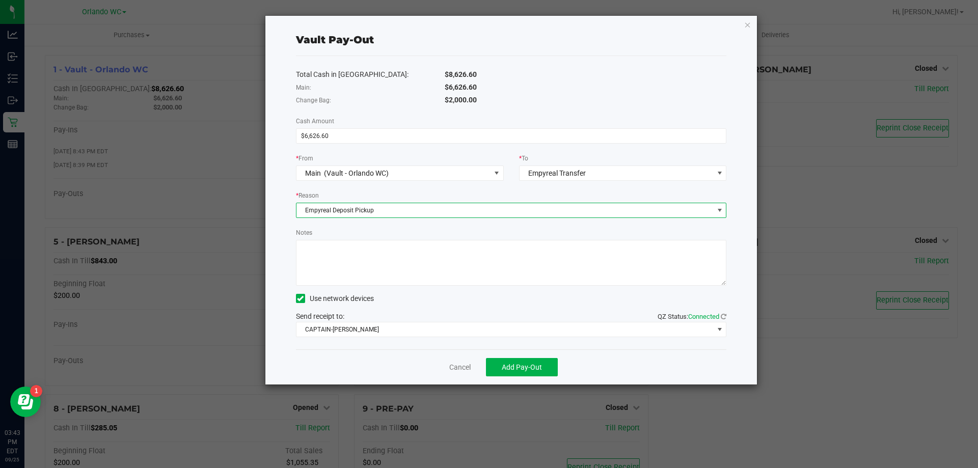
click at [386, 250] on textarea "Notes" at bounding box center [511, 263] width 431 height 46
type textarea "Empyreal pickup $6626.60"
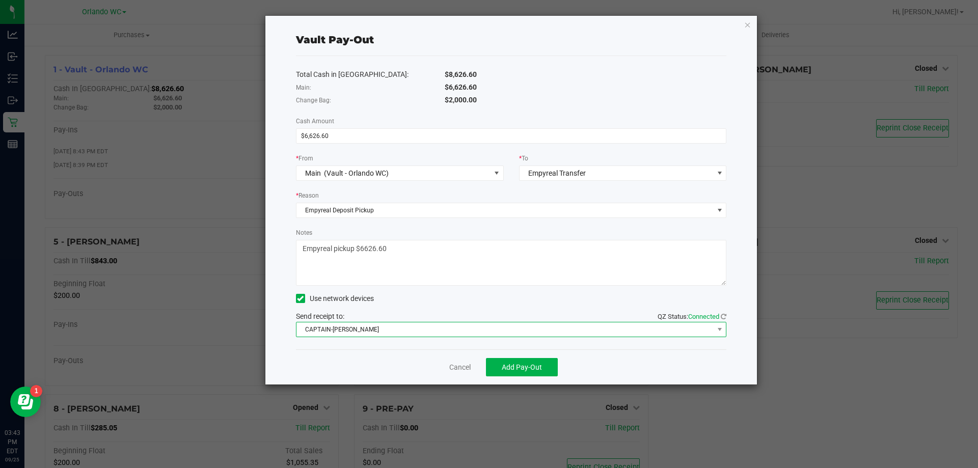
click at [532, 331] on span "CAPTAIN-KANGA" at bounding box center [504, 329] width 417 height 14
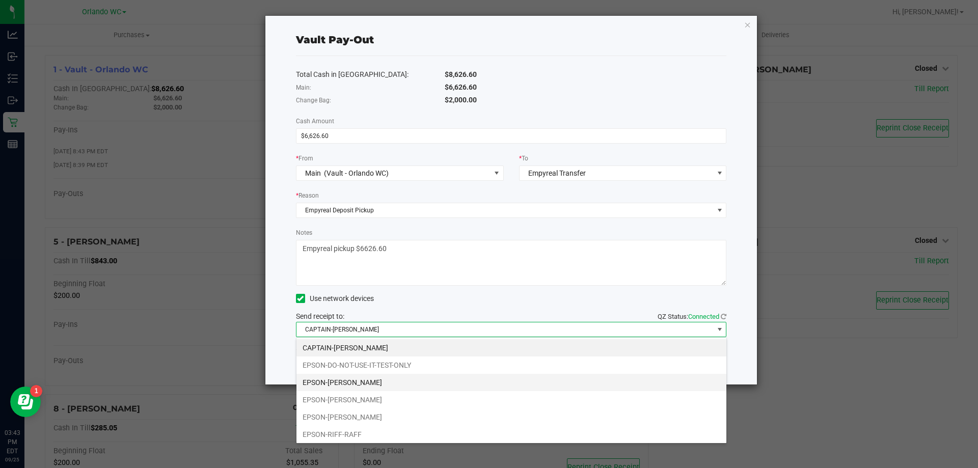
click at [397, 379] on li "EPSON-JASON-DERULO" at bounding box center [511, 382] width 430 height 17
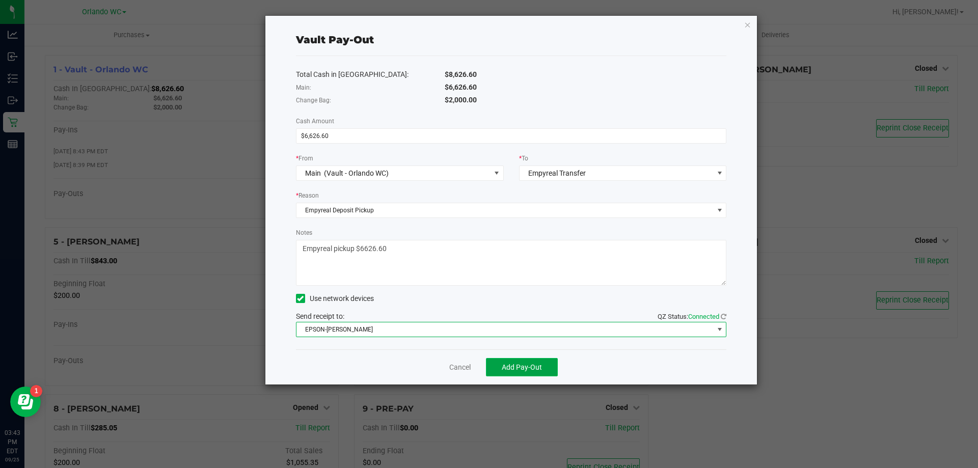
click at [519, 368] on span "Add Pay-Out" at bounding box center [522, 367] width 40 height 8
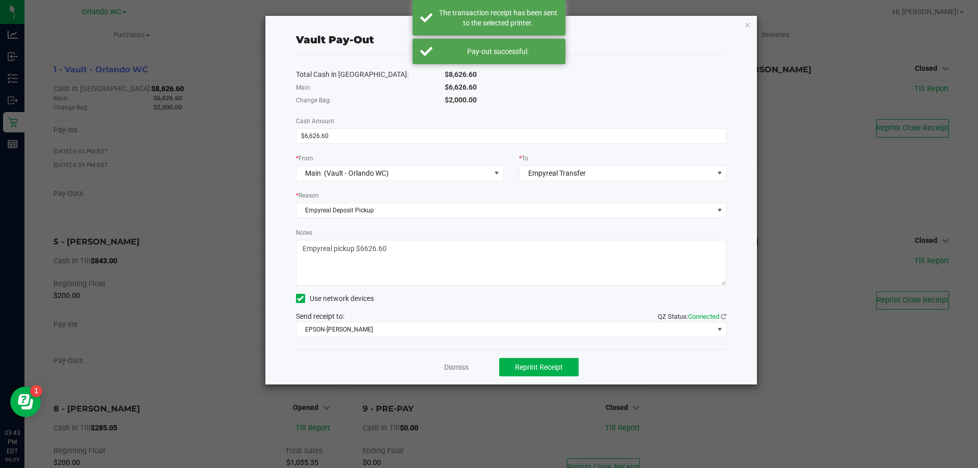
click at [455, 354] on div "Dismiss Reprint Receipt" at bounding box center [511, 366] width 431 height 35
click at [456, 370] on link "Dismiss" at bounding box center [456, 367] width 24 height 11
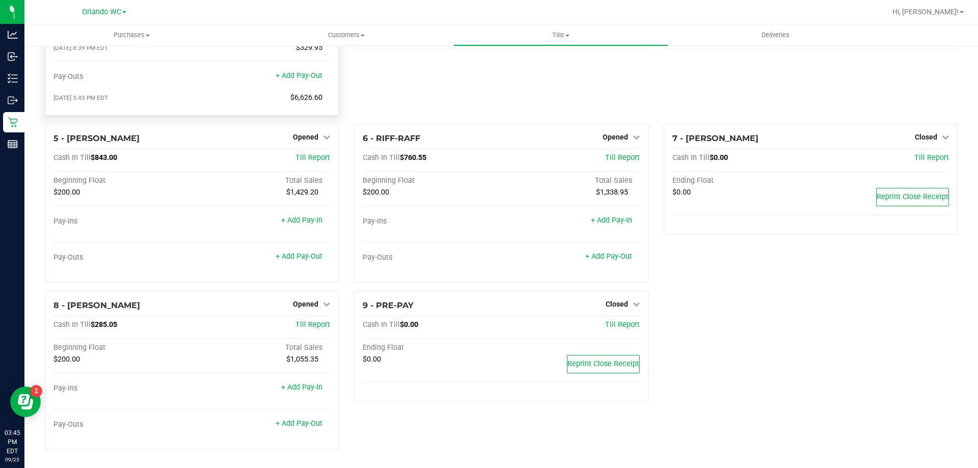
scroll to position [0, 0]
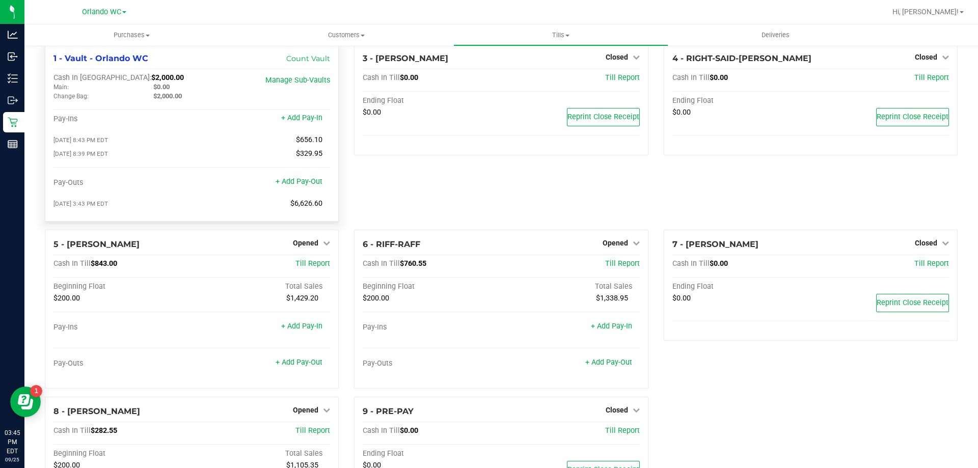
scroll to position [120, 0]
